Goal: Transaction & Acquisition: Purchase product/service

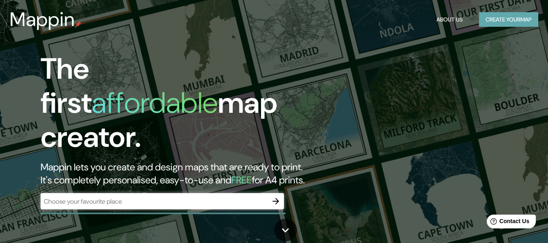
click at [505, 19] on button "Create your map" at bounding box center [508, 19] width 59 height 15
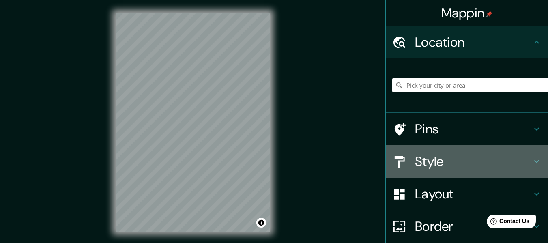
click at [407, 161] on div at bounding box center [403, 162] width 23 height 14
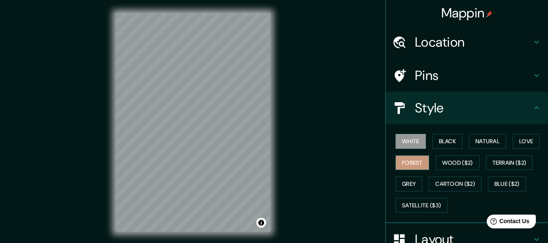
click at [414, 166] on button "Forest" at bounding box center [413, 162] width 34 height 15
click at [437, 149] on div "White Black Natural Love Forest Wood ($2) Terrain ($2) Grey Cartoon ($2) Blue (…" at bounding box center [470, 173] width 156 height 85
click at [438, 146] on button "Black" at bounding box center [448, 141] width 30 height 15
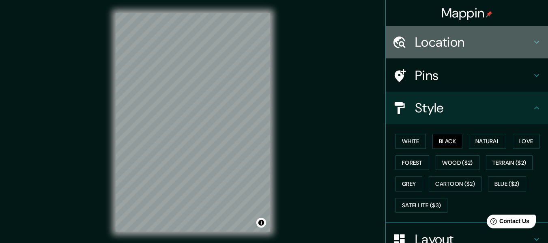
click at [454, 44] on h4 "Location" at bounding box center [473, 42] width 117 height 16
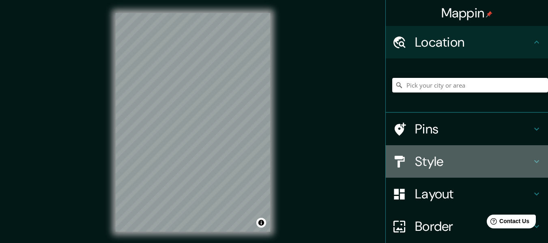
click at [417, 166] on h4 "Style" at bounding box center [473, 161] width 117 height 16
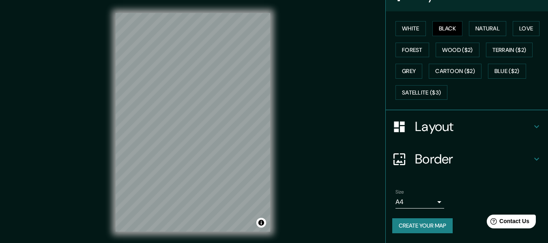
click at [442, 136] on div "Layout" at bounding box center [467, 126] width 162 height 32
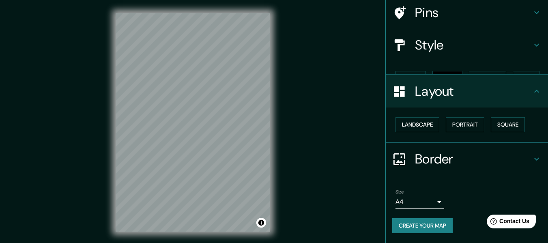
scroll to position [49, 0]
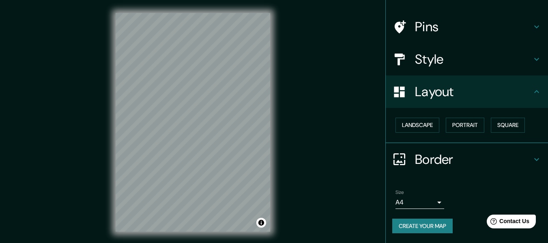
click at [455, 88] on h4 "Layout" at bounding box center [473, 92] width 117 height 16
click at [536, 90] on div "Layout" at bounding box center [467, 91] width 162 height 32
click at [532, 159] on icon at bounding box center [537, 160] width 10 height 10
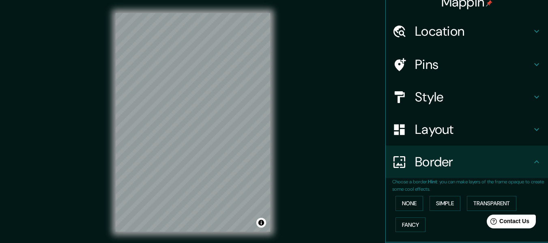
scroll to position [0, 0]
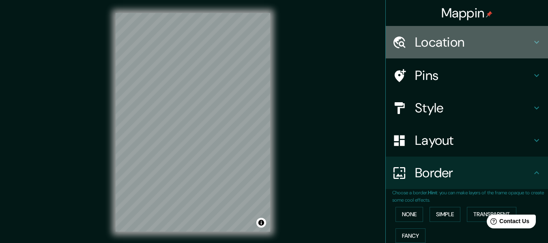
click at [530, 33] on div "Location" at bounding box center [467, 42] width 162 height 32
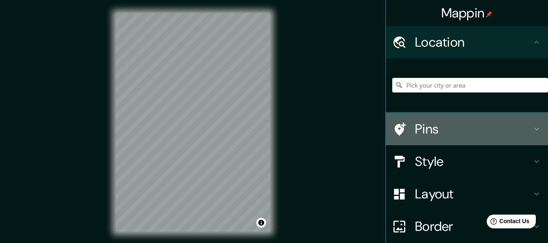
click at [532, 133] on icon at bounding box center [537, 129] width 10 height 10
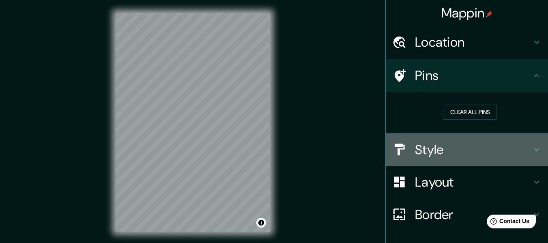
click at [521, 153] on h4 "Style" at bounding box center [473, 150] width 117 height 16
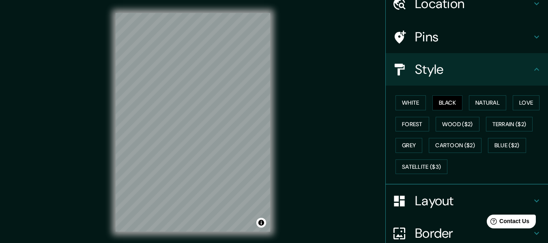
scroll to position [32, 0]
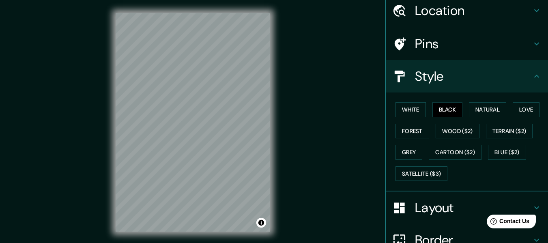
click at [285, 124] on div "Mappin Location Pins Style White Black Natural Love Forest Wood ($2) Terrain ($…" at bounding box center [274, 129] width 548 height 258
click at [410, 109] on button "White" at bounding box center [411, 109] width 30 height 15
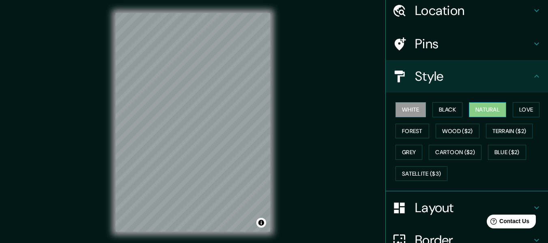
click at [473, 110] on button "Natural" at bounding box center [487, 109] width 37 height 15
click at [402, 111] on button "White" at bounding box center [411, 109] width 30 height 15
click at [490, 106] on button "Natural" at bounding box center [487, 109] width 37 height 15
click at [424, 111] on div "White Black Natural Love Forest Wood ($2) Terrain ($2) Grey Cartoon ($2) Blue (…" at bounding box center [470, 141] width 156 height 85
click at [426, 111] on div "White Black Natural Love Forest Wood ($2) Terrain ($2) Grey Cartoon ($2) Blue (…" at bounding box center [470, 141] width 156 height 85
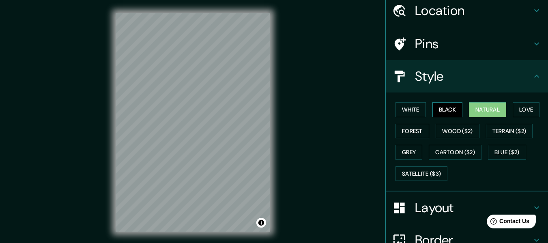
click at [441, 109] on button "Black" at bounding box center [448, 109] width 30 height 15
